Goal: Task Accomplishment & Management: Use online tool/utility

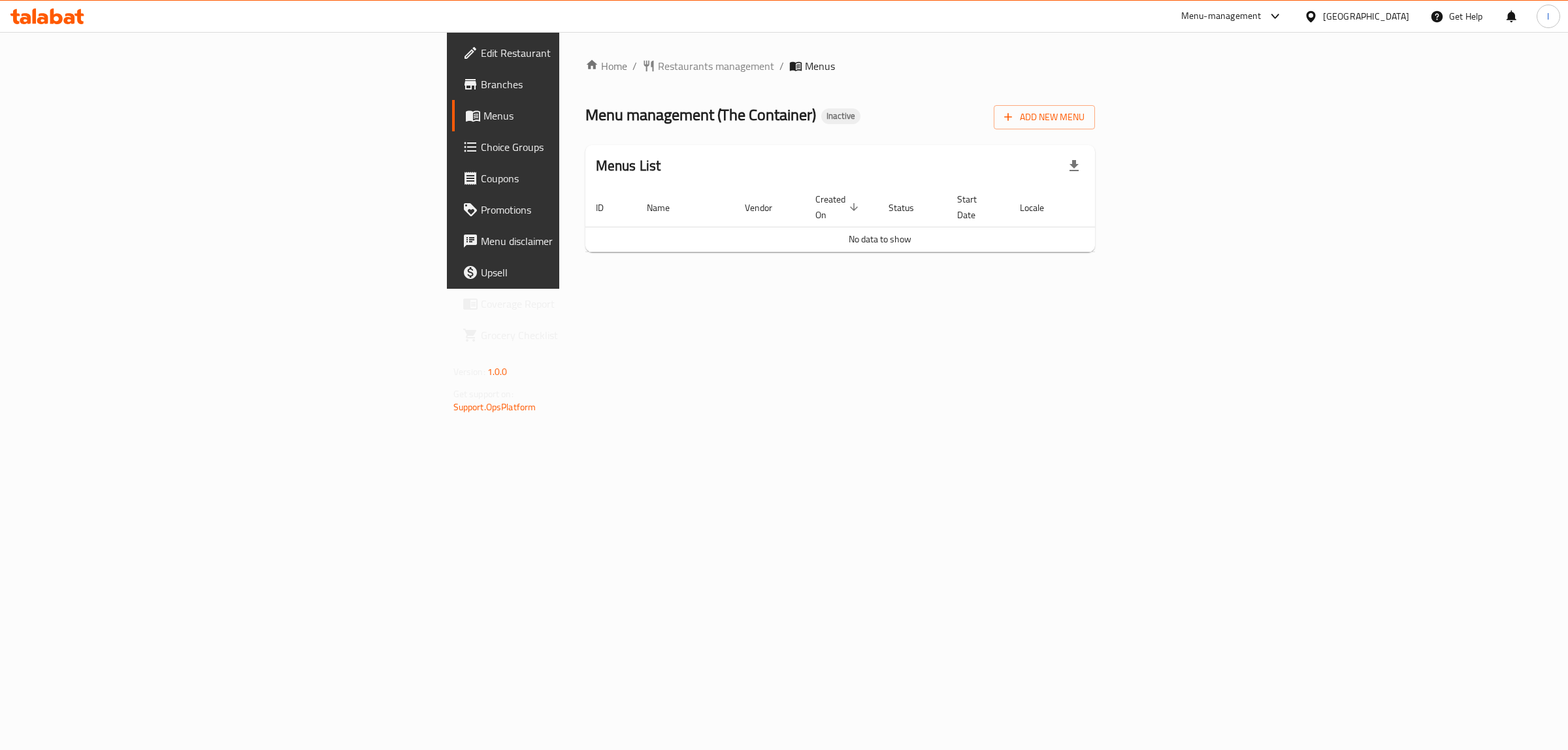
click at [484, 120] on span "Menus" at bounding box center [591, 115] width 215 height 16
click at [1084, 119] on span "Add New Menu" at bounding box center [1044, 118] width 80 height 16
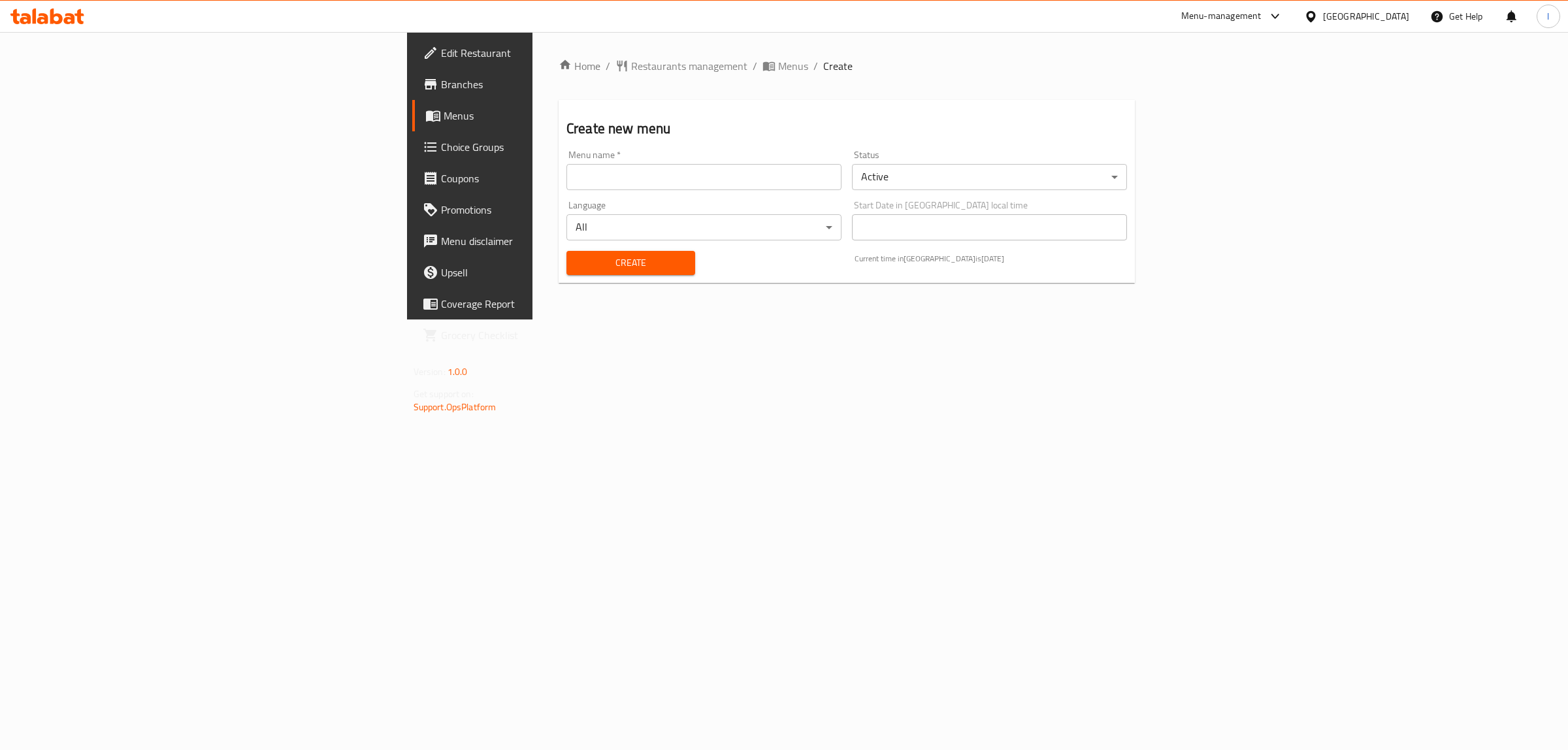
click at [567, 164] on input "text" at bounding box center [704, 177] width 275 height 26
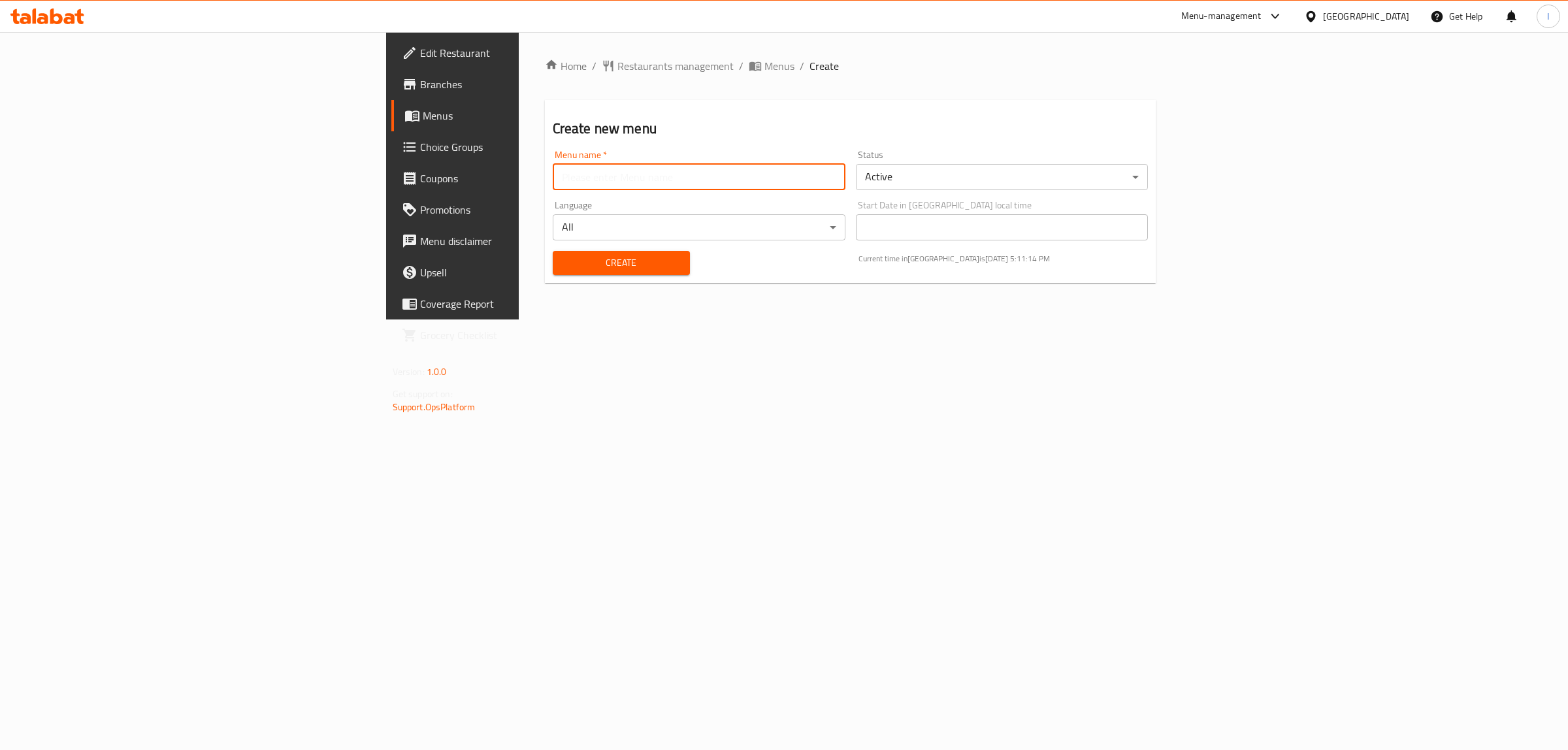
type input "team"
click at [563, 263] on span "Create" at bounding box center [621, 263] width 116 height 16
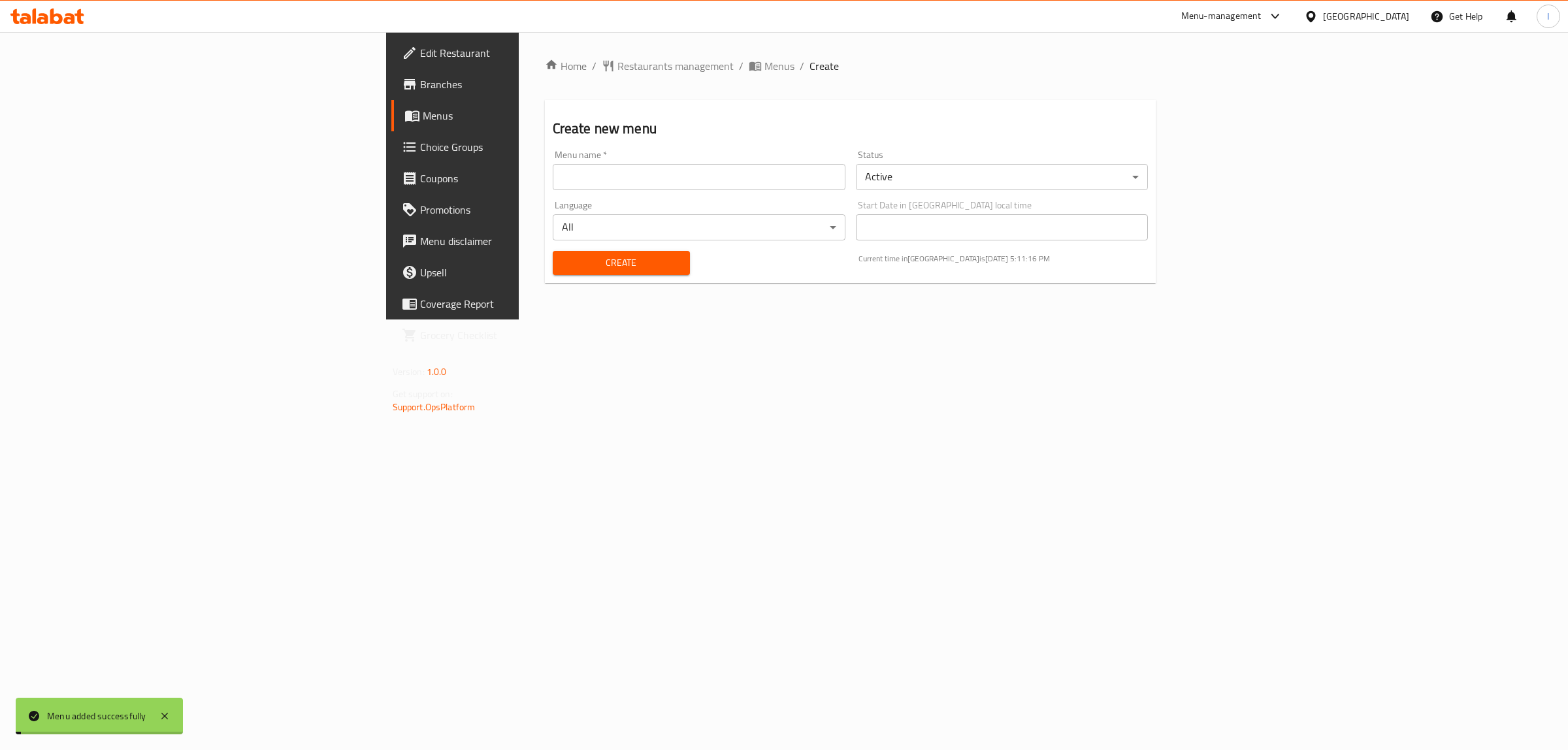
click at [423, 116] on span "Menus" at bounding box center [530, 115] width 215 height 16
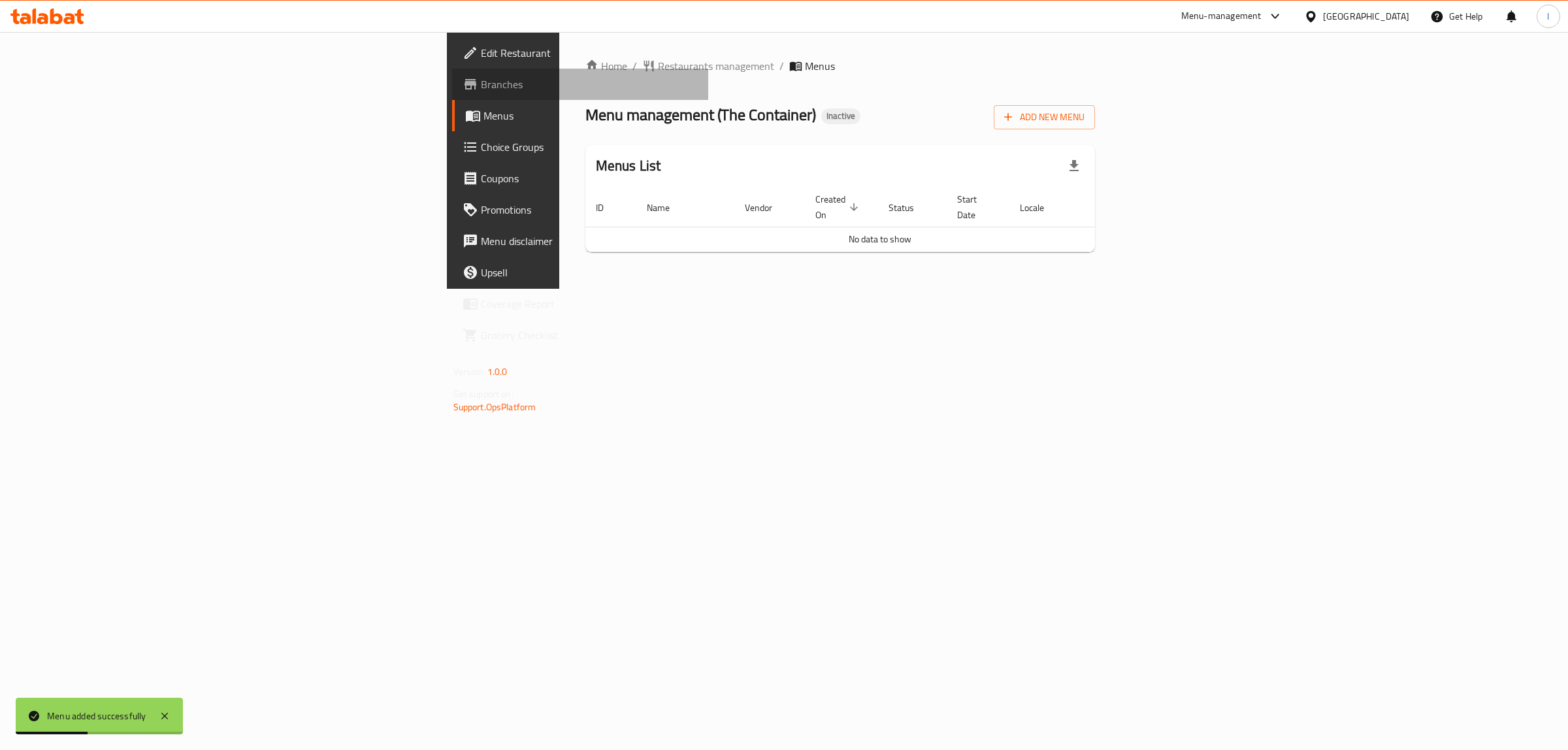
click at [481, 78] on span "Branches" at bounding box center [590, 84] width 217 height 16
